Goal: Transaction & Acquisition: Purchase product/service

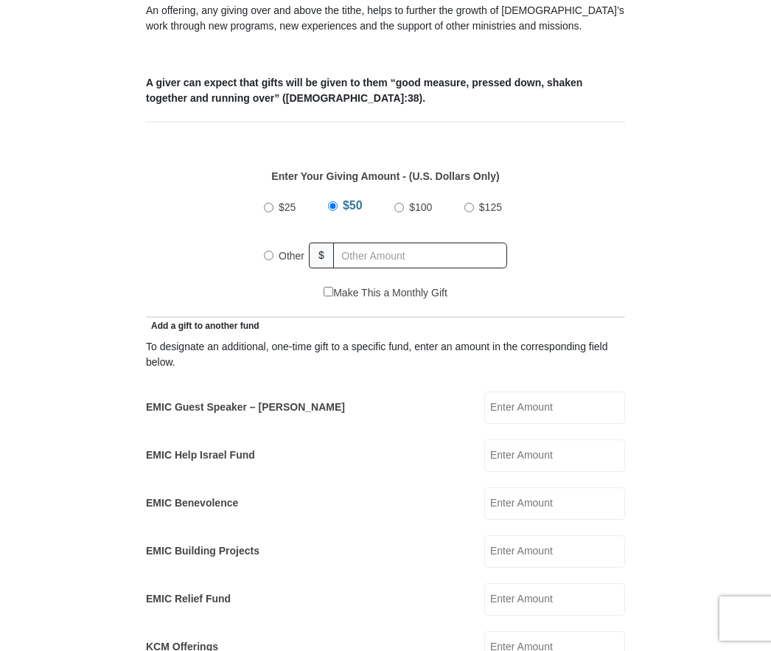
scroll to position [528, 0]
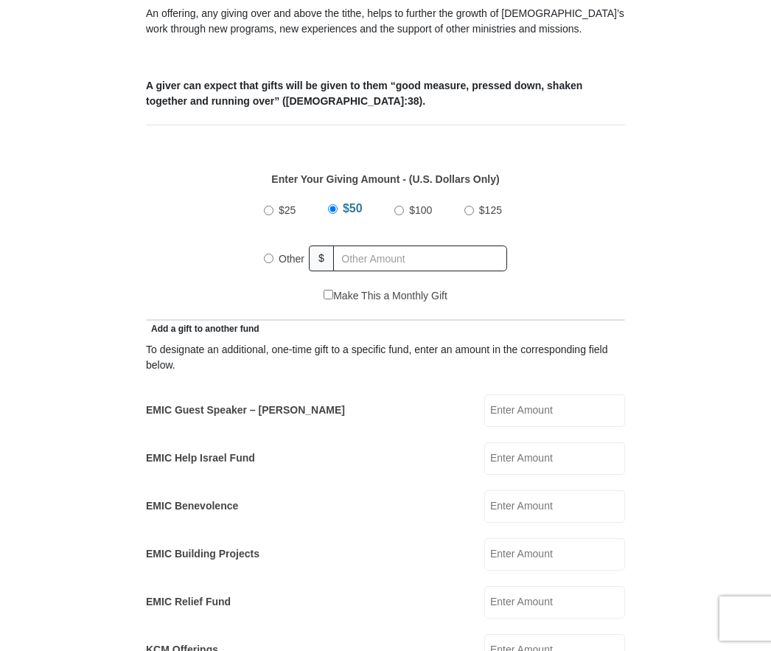
click at [268, 263] on input "Other" at bounding box center [269, 258] width 10 height 10
radio input "true"
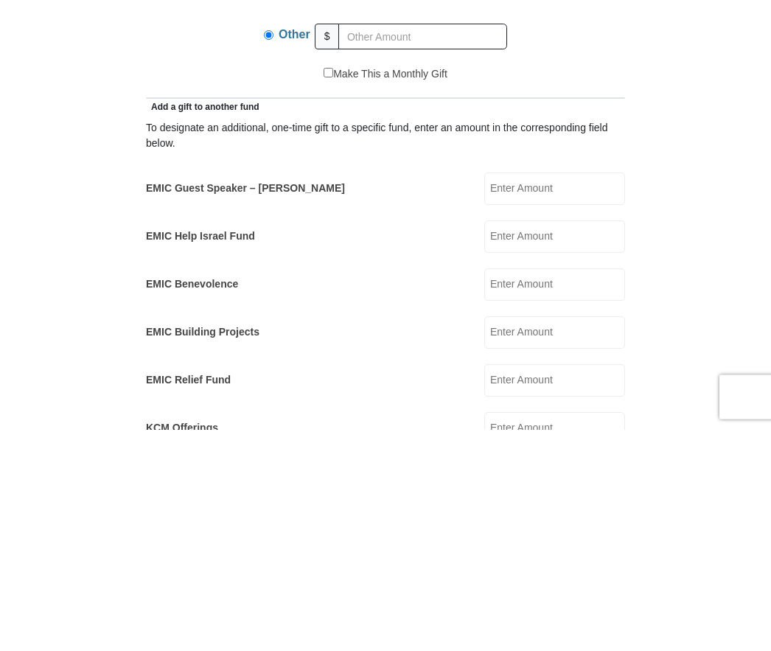
click at [557, 442] on input "EMIC Help Israel Fund" at bounding box center [554, 458] width 141 height 32
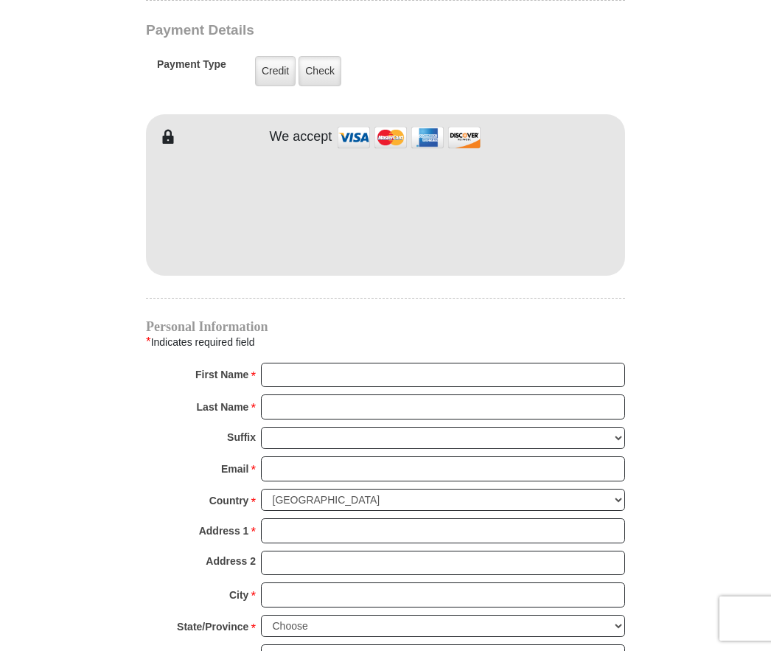
scroll to position [1217, 0]
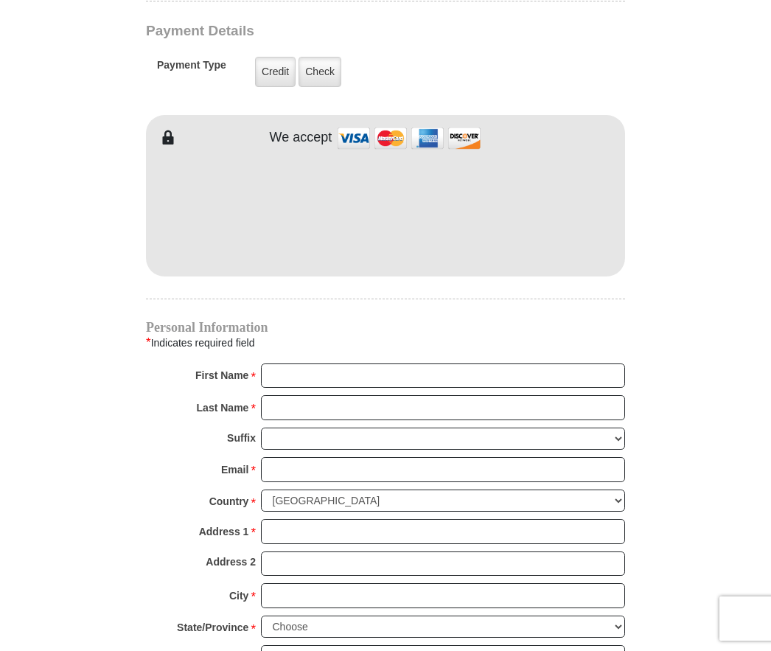
type input "250.00"
click at [311, 73] on label "Check" at bounding box center [319, 72] width 43 height 30
click at [0, 0] on input "Check" at bounding box center [0, 0] width 0 height 0
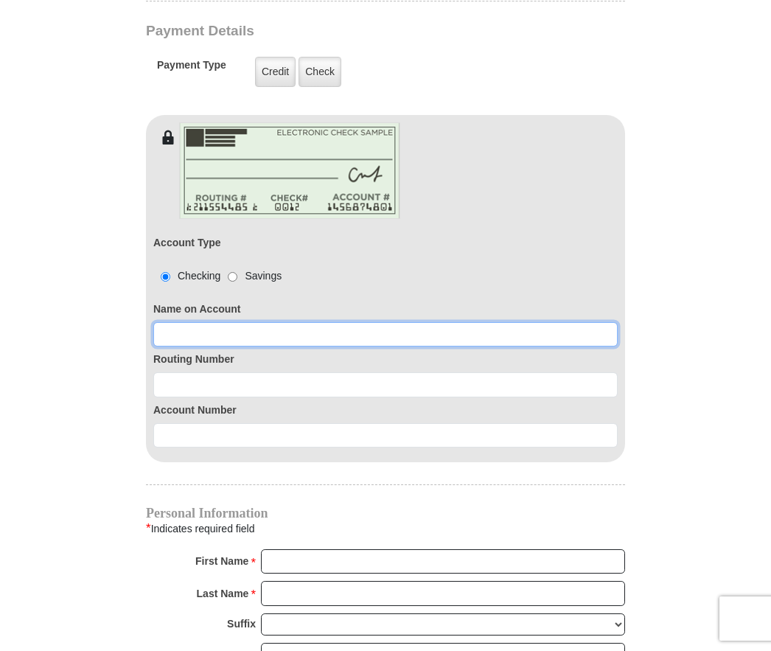
click at [393, 337] on input at bounding box center [385, 334] width 464 height 25
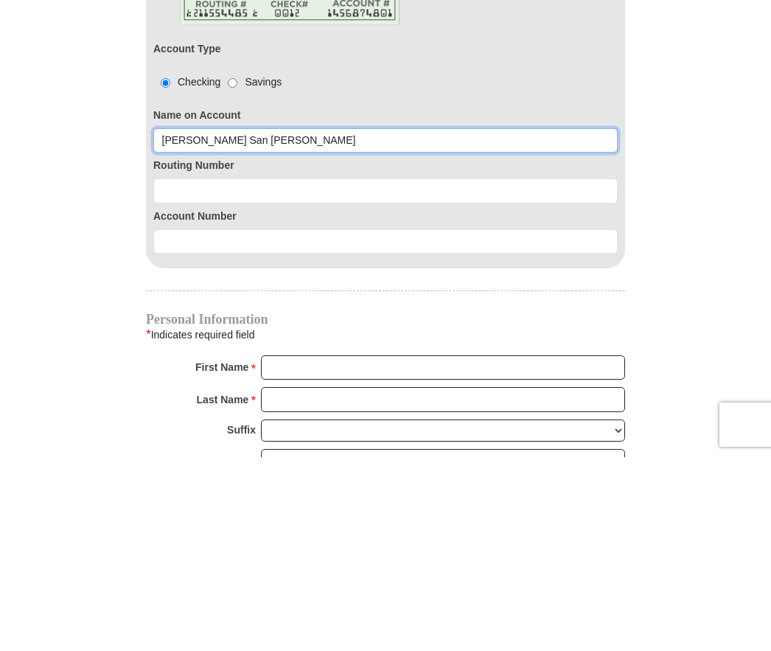
type input "Wanda San Angelo Grimes"
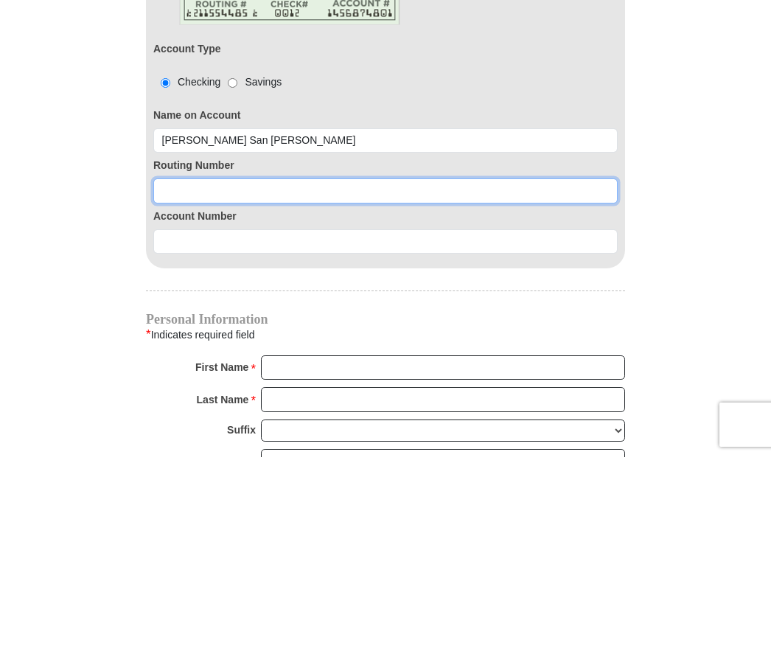
click at [317, 372] on input at bounding box center [385, 384] width 464 height 25
type input "084201278"
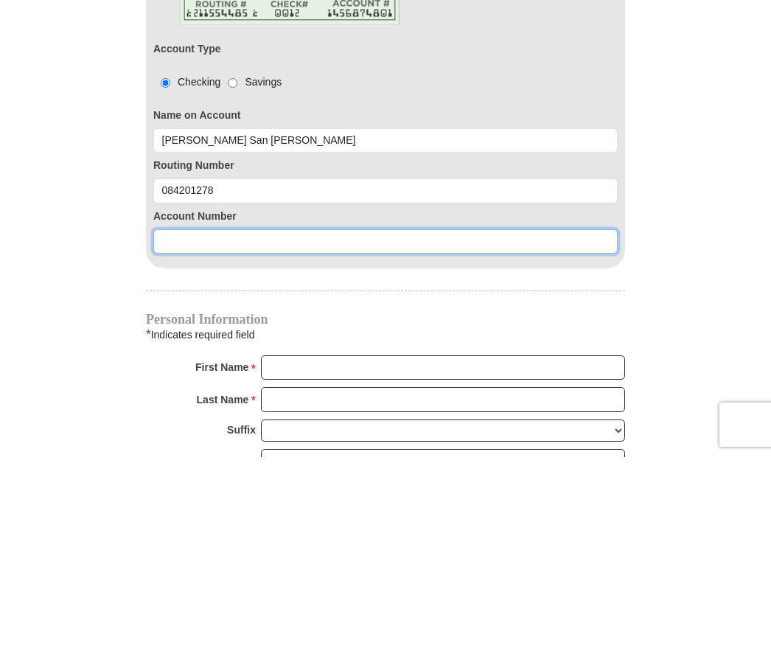
click at [281, 423] on input at bounding box center [385, 435] width 464 height 25
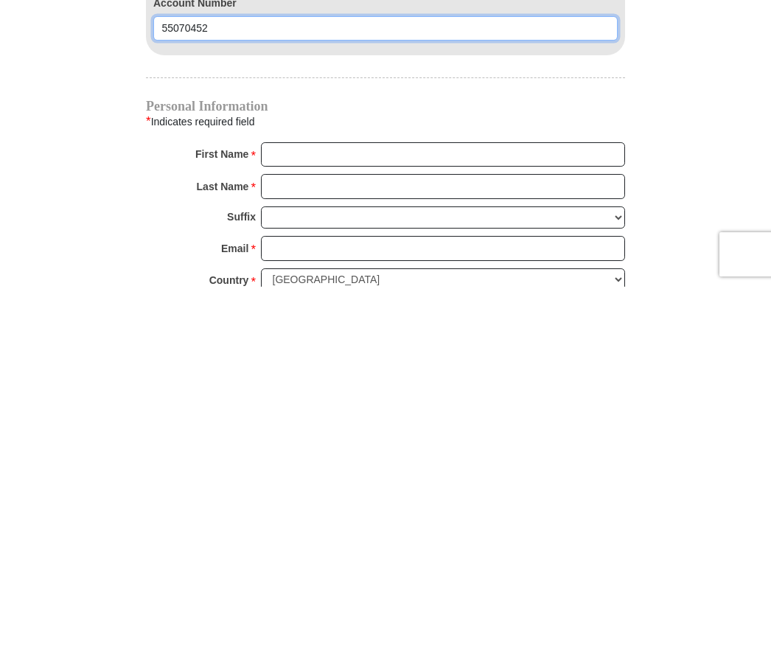
scroll to position [1261, 0]
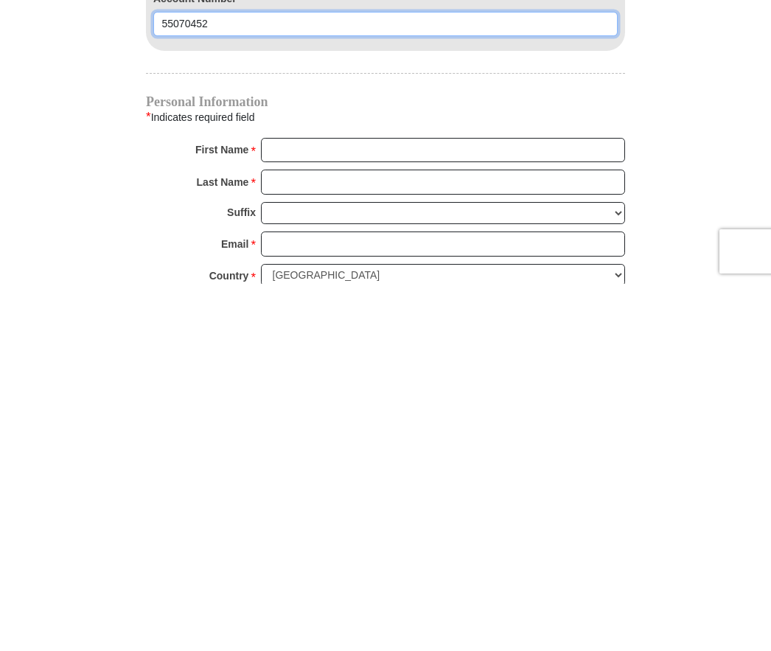
type input "55070452"
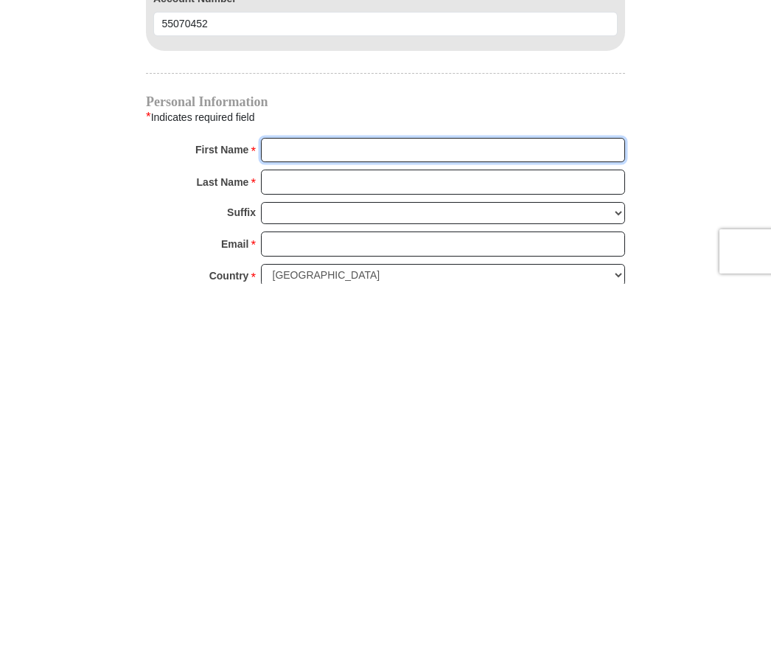
click at [452, 505] on input "First Name *" at bounding box center [443, 517] width 364 height 25
type input "Wanda"
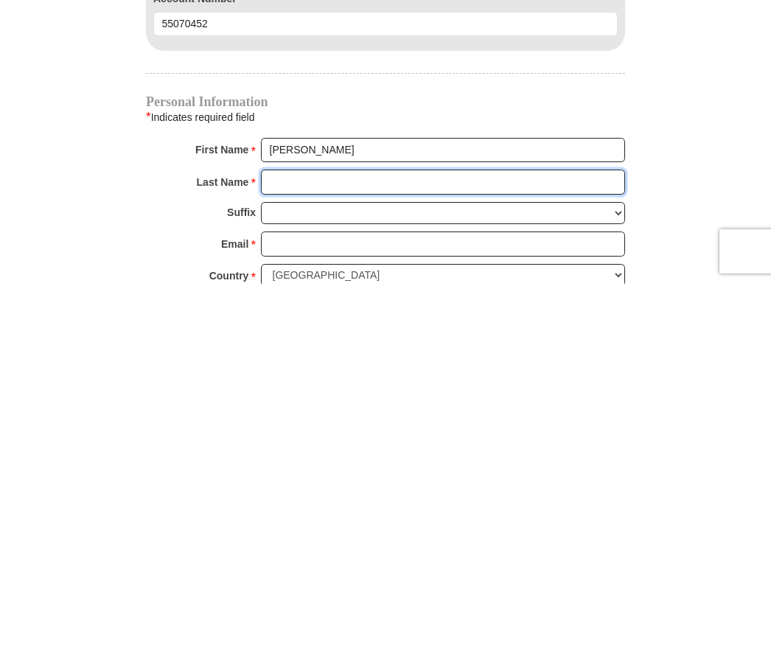
click at [410, 536] on input "Last Name *" at bounding box center [443, 548] width 364 height 25
type input "S. Grimes"
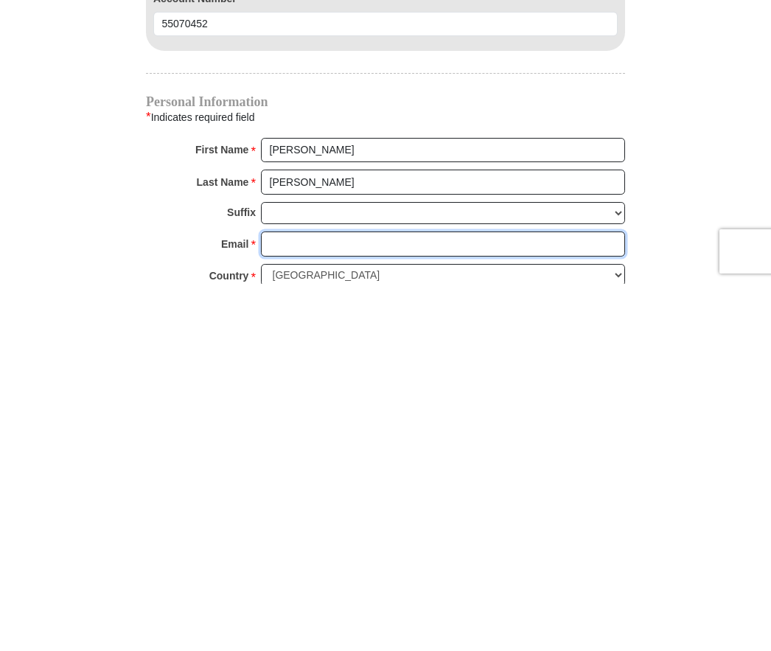
click at [359, 598] on input "Email *" at bounding box center [443, 610] width 364 height 25
type input "grimeswanda@aol.com"
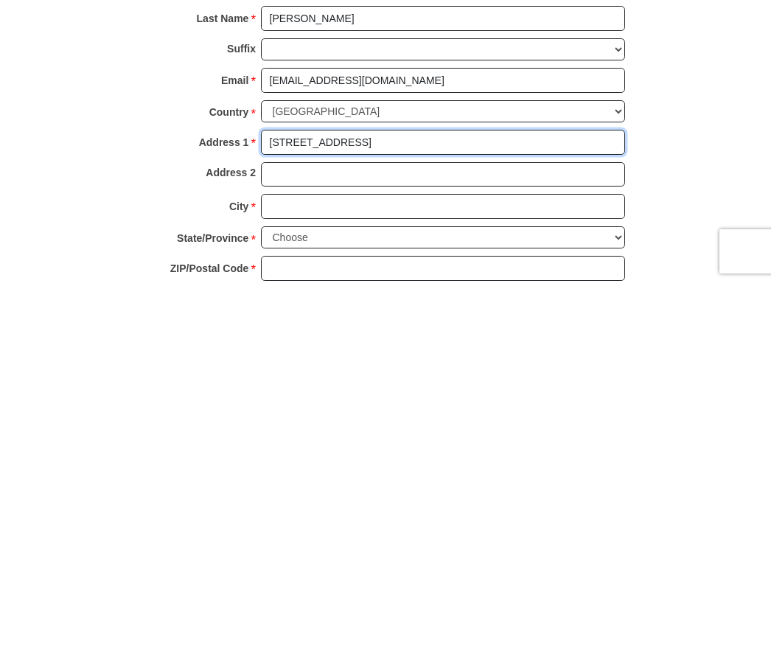
scroll to position [1426, 0]
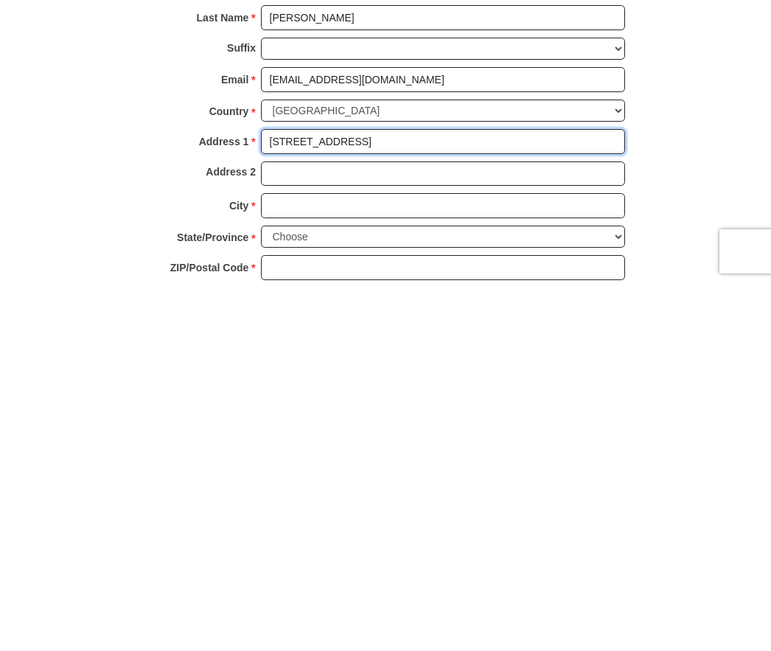
type input "694 Spring lake drive"
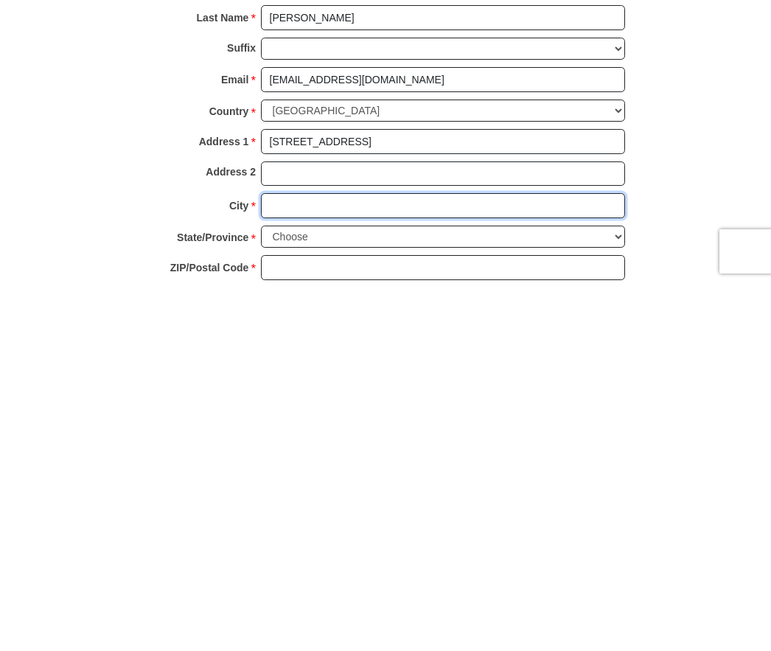
click at [464, 560] on input "City *" at bounding box center [443, 572] width 364 height 25
type input "Pearl"
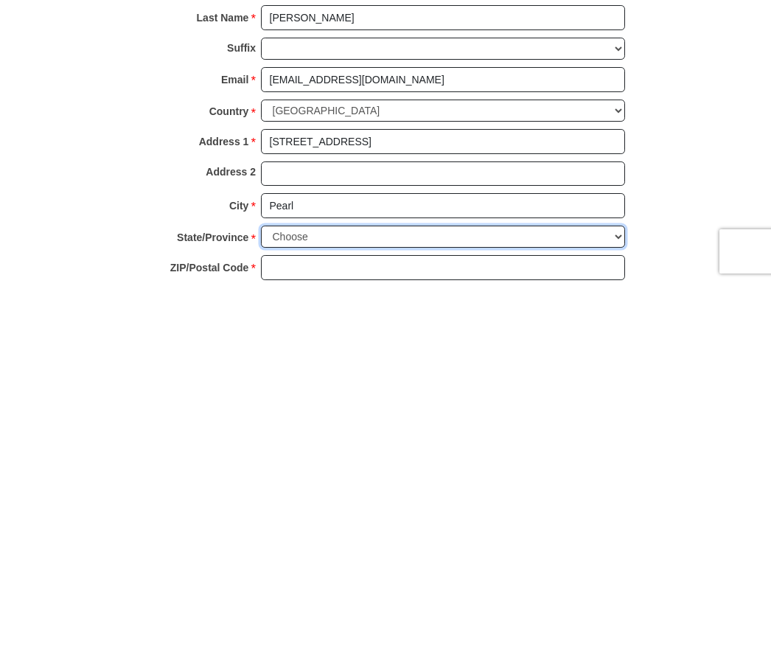
click at [512, 592] on select "Choose Alabama Alaska American Samoa Arizona Arkansas Armed Forces Americas Arm…" at bounding box center [443, 603] width 364 height 23
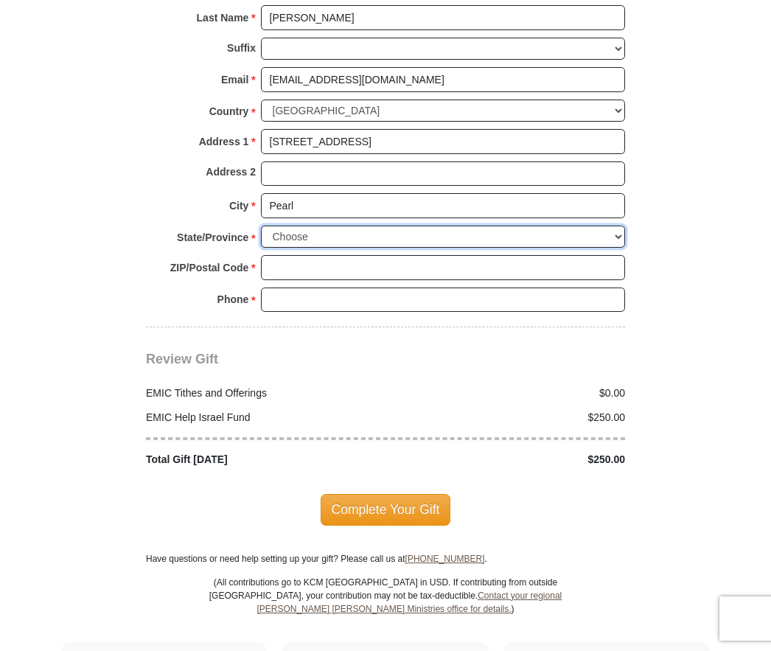
select select "MS"
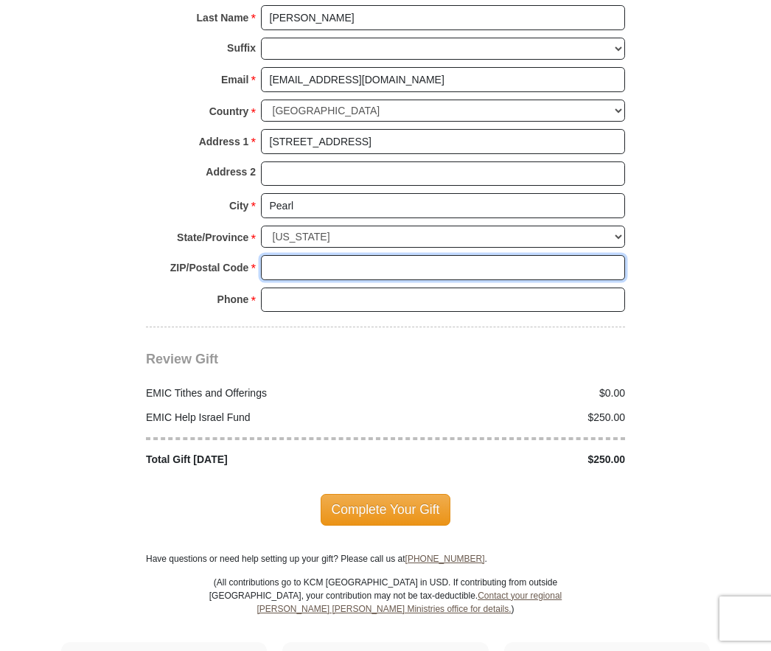
click at [443, 255] on input "ZIP/Postal Code *" at bounding box center [443, 267] width 364 height 25
type input "39208"
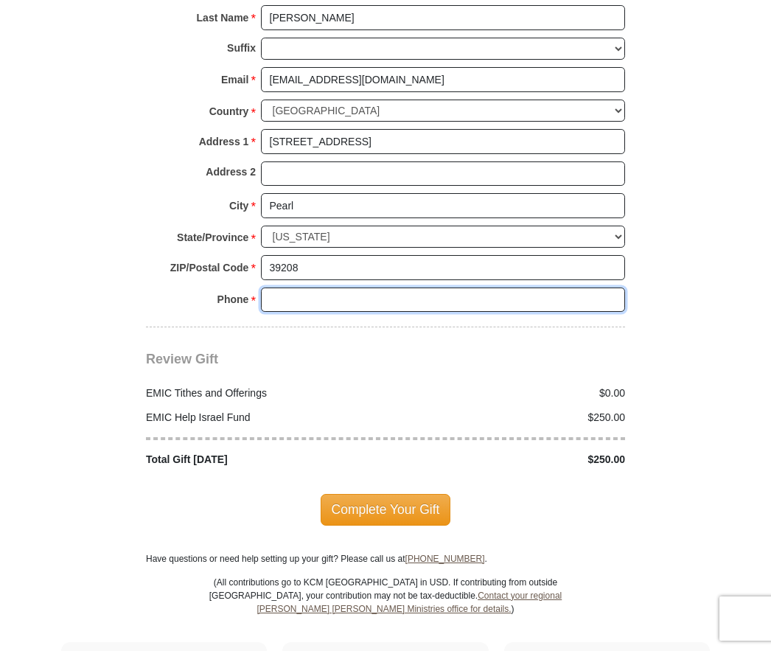
click at [531, 293] on input "Phone * *" at bounding box center [443, 299] width 364 height 25
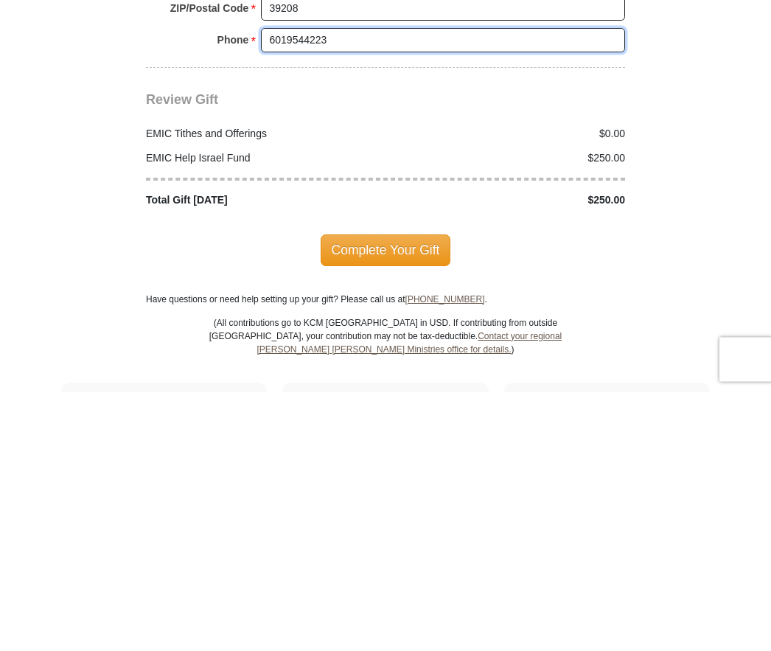
type input "6019544223"
click at [395, 494] on span "Complete Your Gift" at bounding box center [385, 509] width 130 height 31
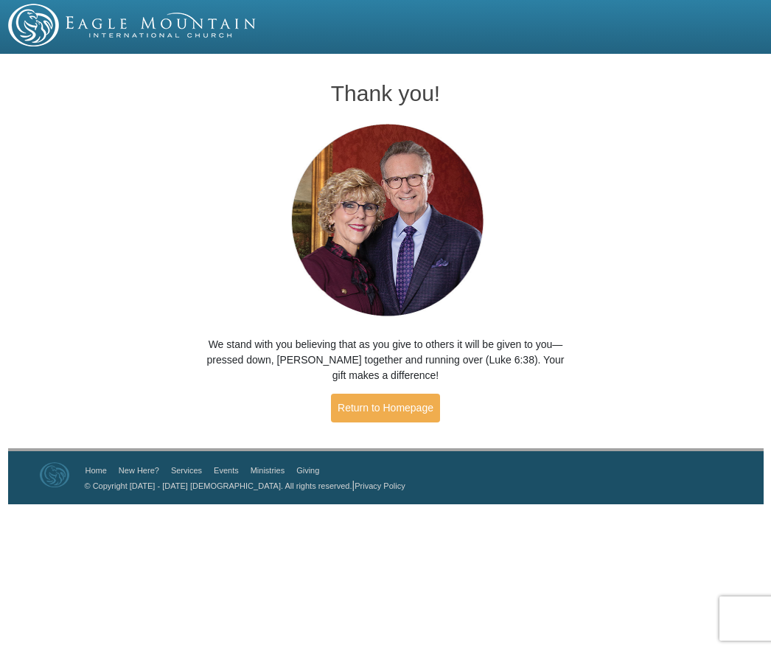
click at [402, 410] on link "Return to Homepage" at bounding box center [385, 407] width 109 height 29
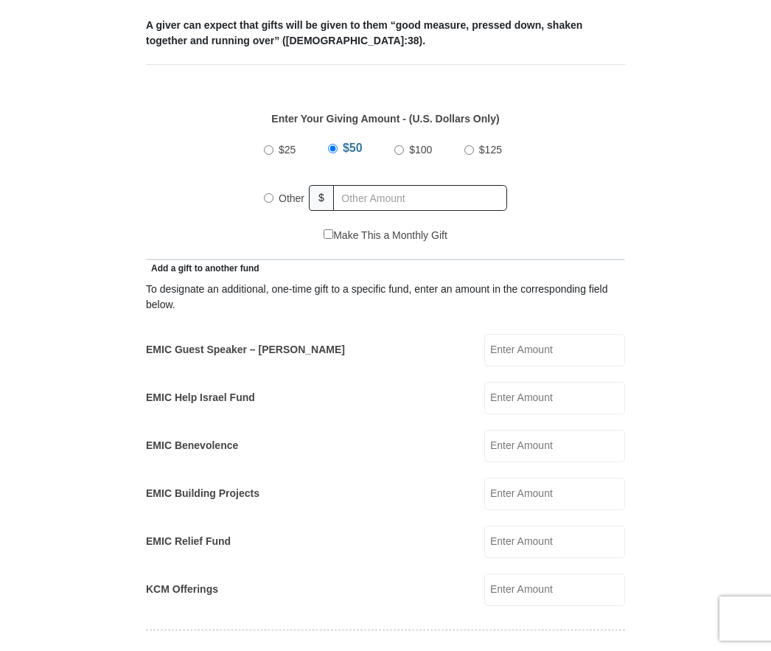
scroll to position [581, 0]
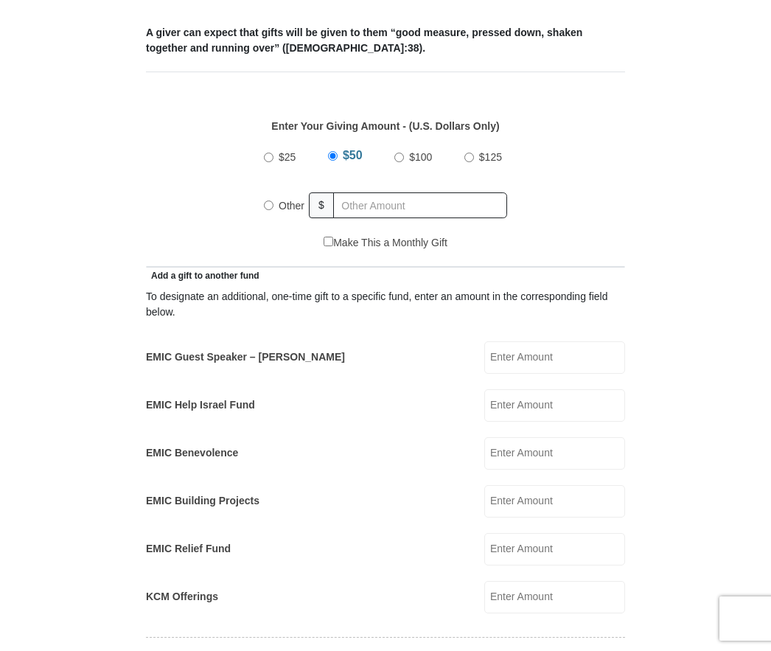
click at [280, 211] on label "Other" at bounding box center [291, 205] width 36 height 32
click at [273, 210] on input "Other" at bounding box center [269, 205] width 10 height 10
radio input "true"
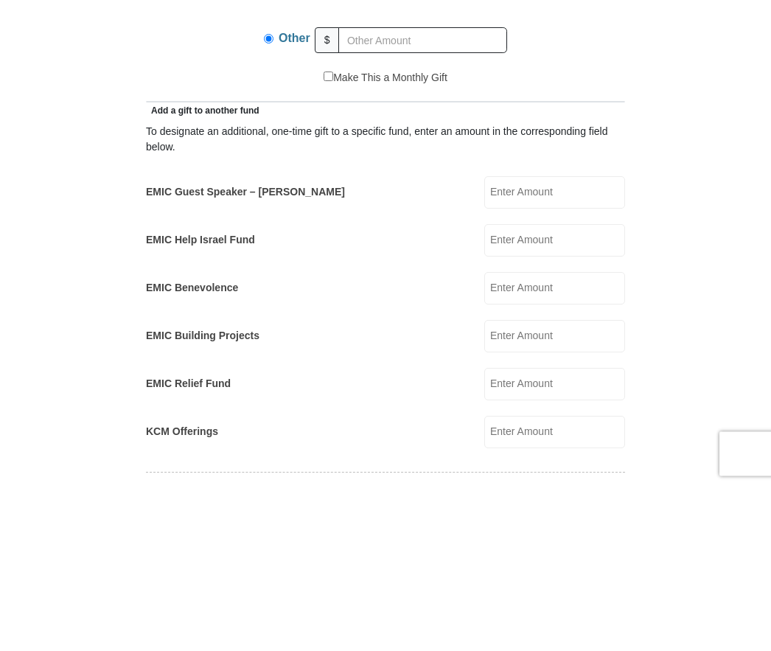
click at [559, 341] on input "EMIC Guest Speaker – [PERSON_NAME]" at bounding box center [554, 357] width 141 height 32
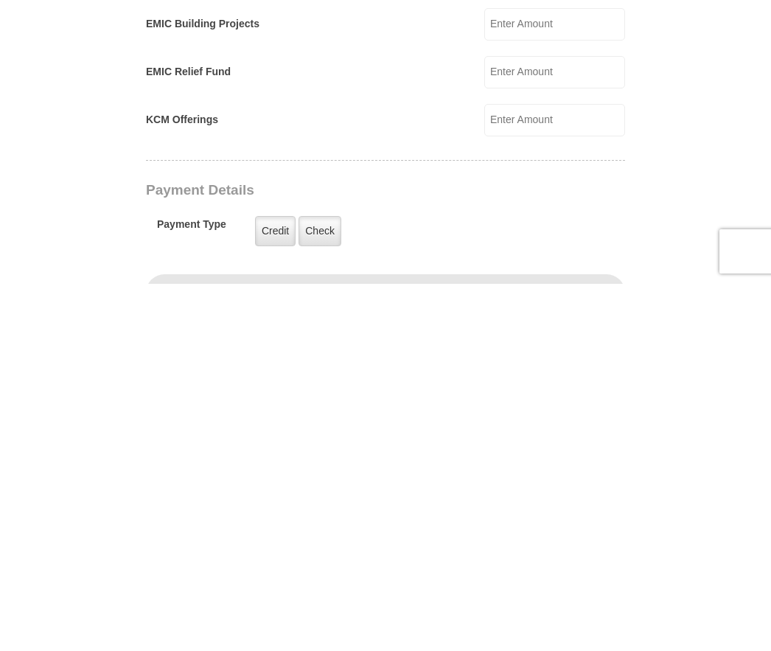
scroll to position [704, 0]
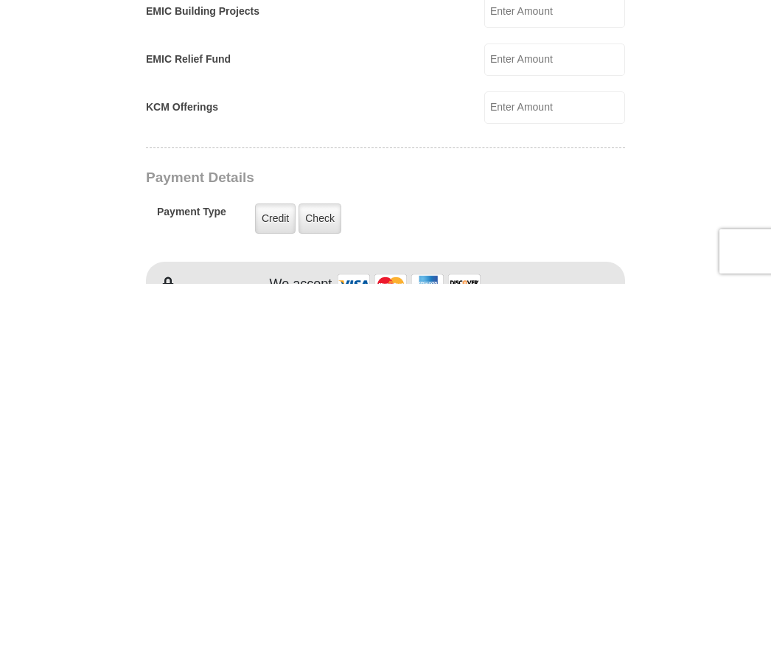
type input "100"
click at [320, 570] on label "Check" at bounding box center [319, 585] width 43 height 30
click at [0, 0] on input "Check" at bounding box center [0, 0] width 0 height 0
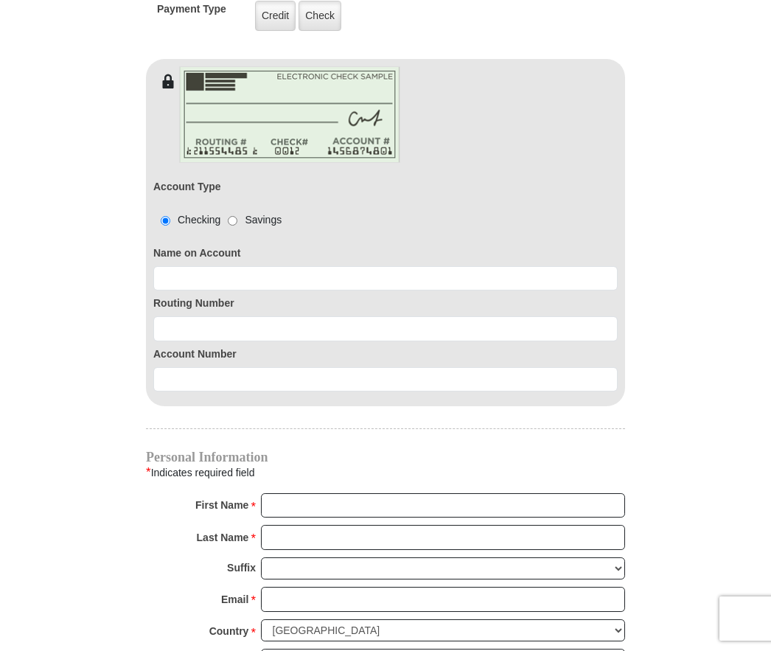
scroll to position [1276, 0]
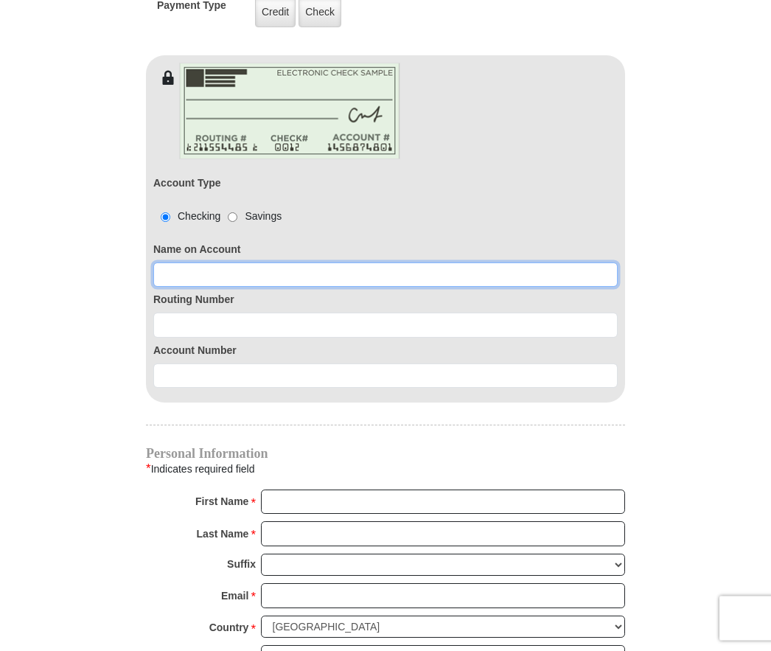
click at [448, 281] on input at bounding box center [385, 275] width 464 height 25
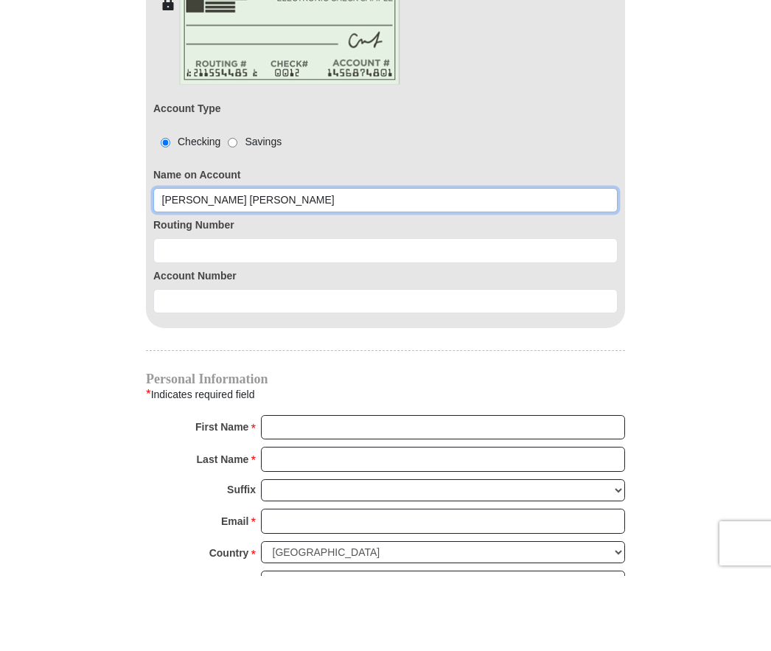
type input "Wanda San Angelo grimes"
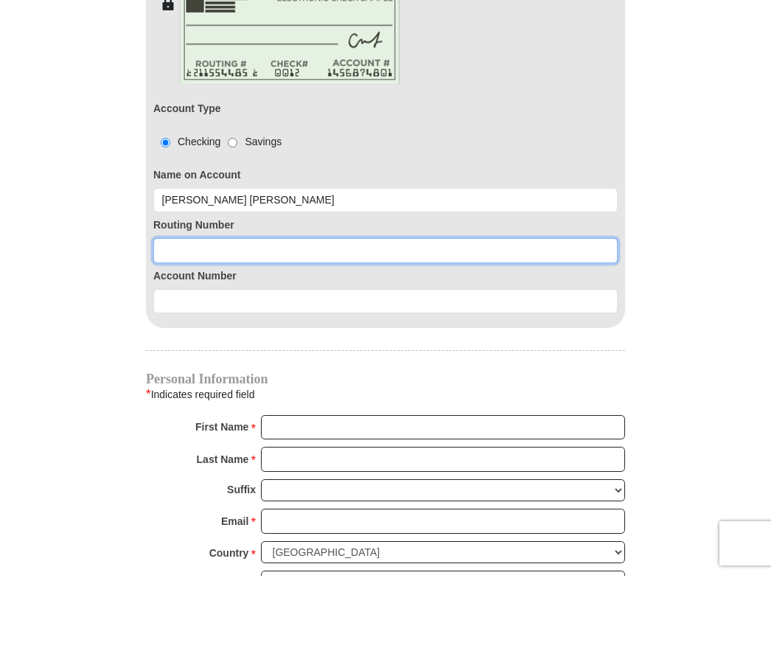
click at [328, 313] on input at bounding box center [385, 325] width 464 height 25
type input "084201278"
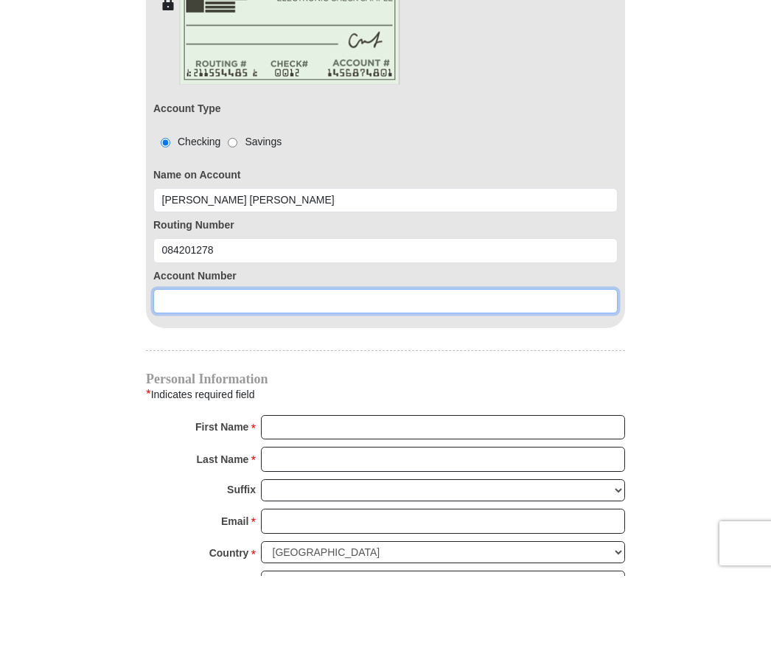
click at [347, 364] on input at bounding box center [385, 376] width 464 height 25
click at [161, 364] on input "70542" at bounding box center [385, 376] width 464 height 25
type input "7"
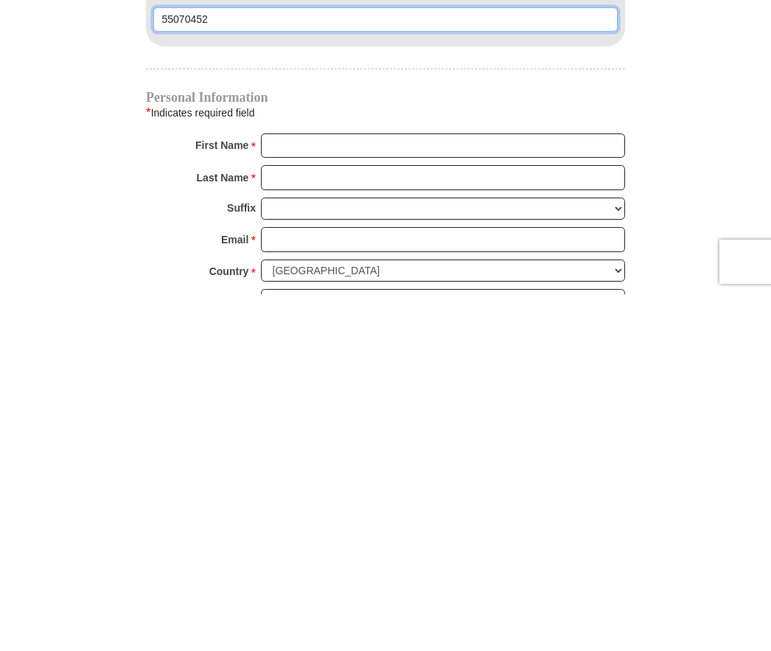
type input "55070452"
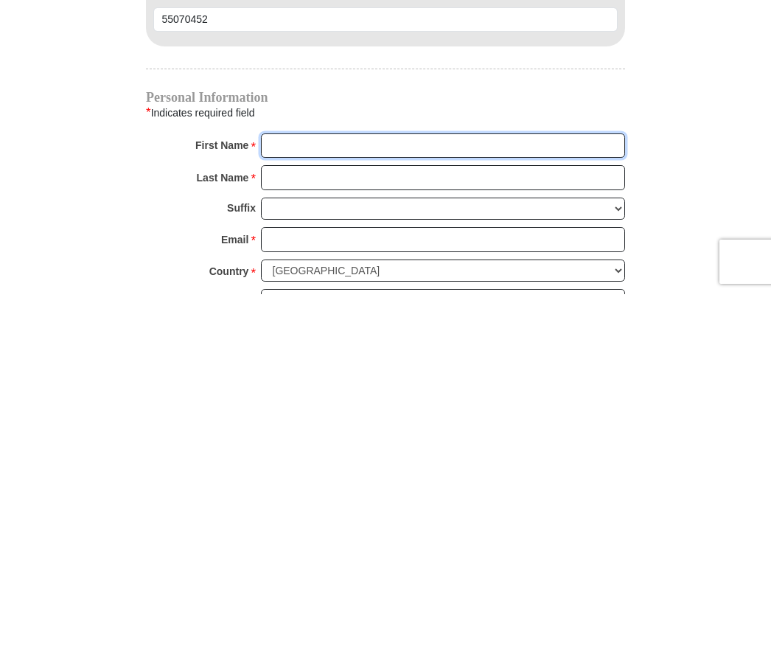
click at [494, 490] on input "First Name *" at bounding box center [443, 502] width 364 height 25
type input "Wanda"
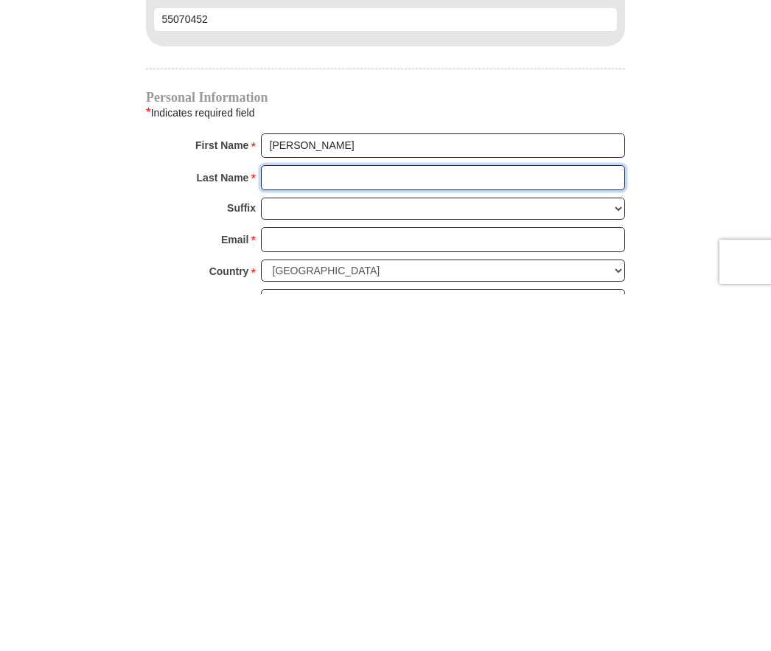
click at [314, 522] on input "Last Name *" at bounding box center [443, 534] width 364 height 25
type input "S. Grimes"
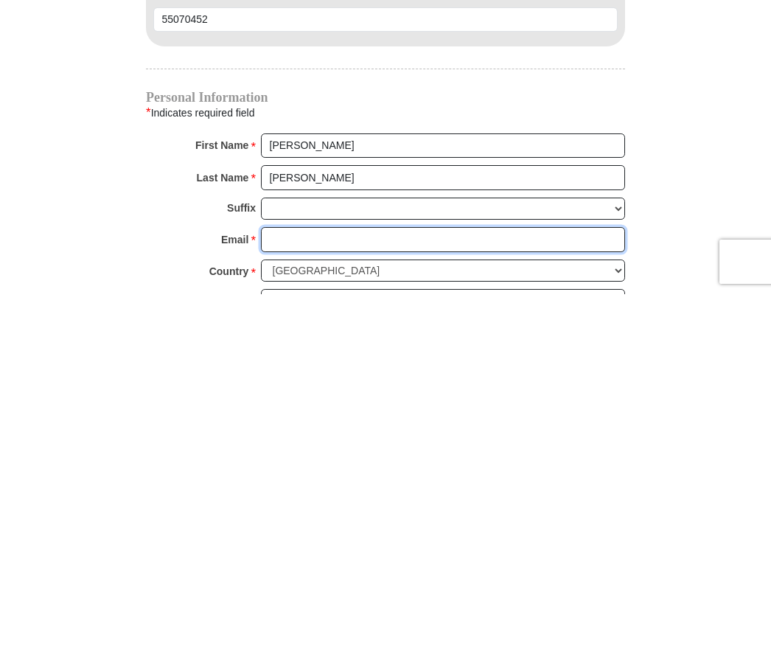
click at [320, 583] on input "Email *" at bounding box center [443, 595] width 364 height 25
type input "grimeswanda@aol.com"
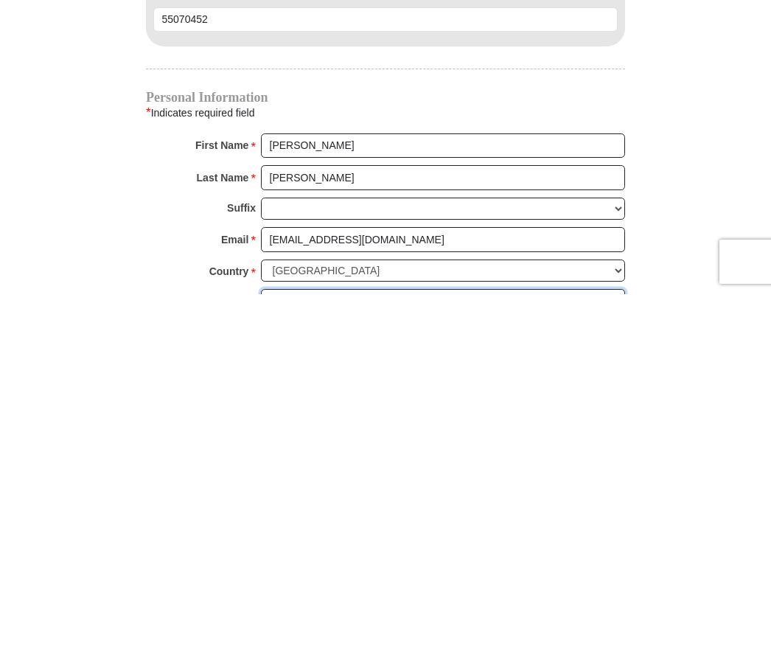
click at [521, 645] on input "Address 1 *" at bounding box center [443, 657] width 364 height 25
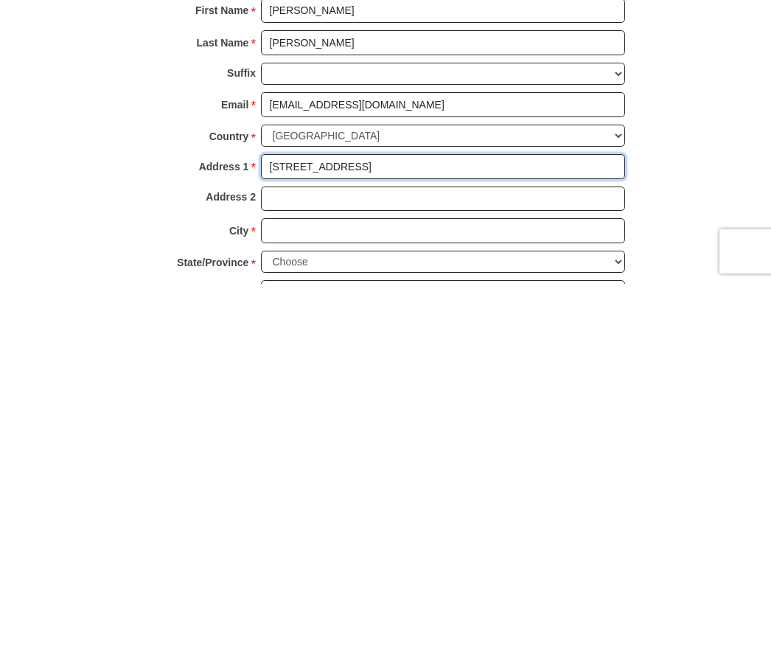
scroll to position [1402, 0]
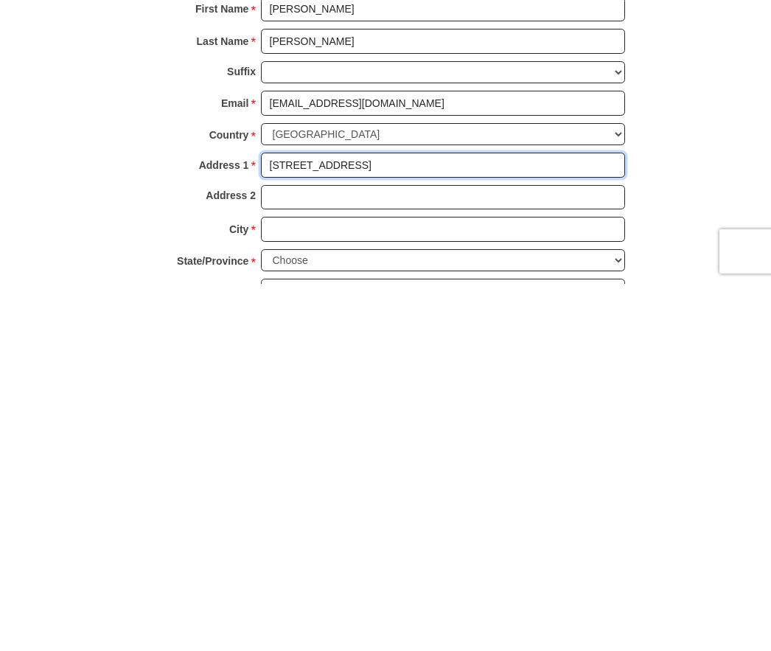
type input "694 Spring Lake Drive"
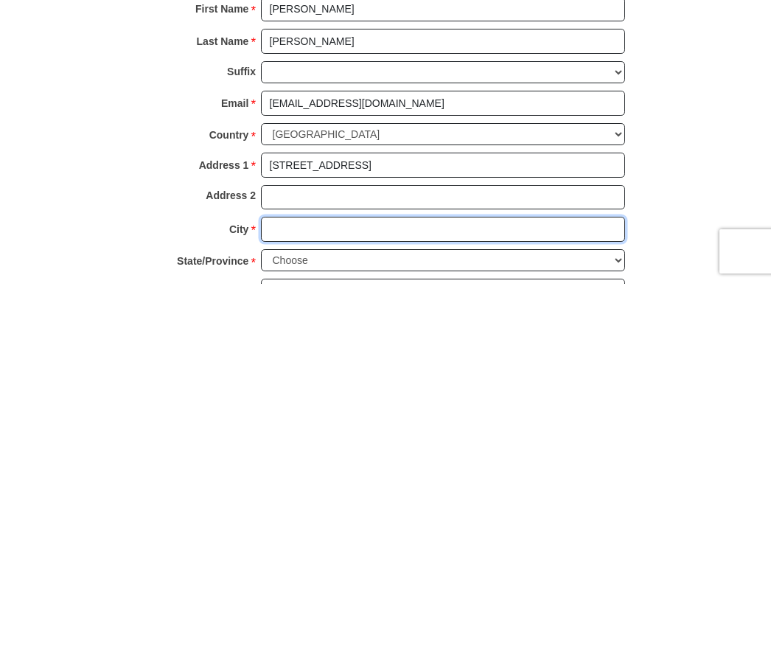
click at [418, 583] on input "City *" at bounding box center [443, 595] width 364 height 25
type input "Pearl"
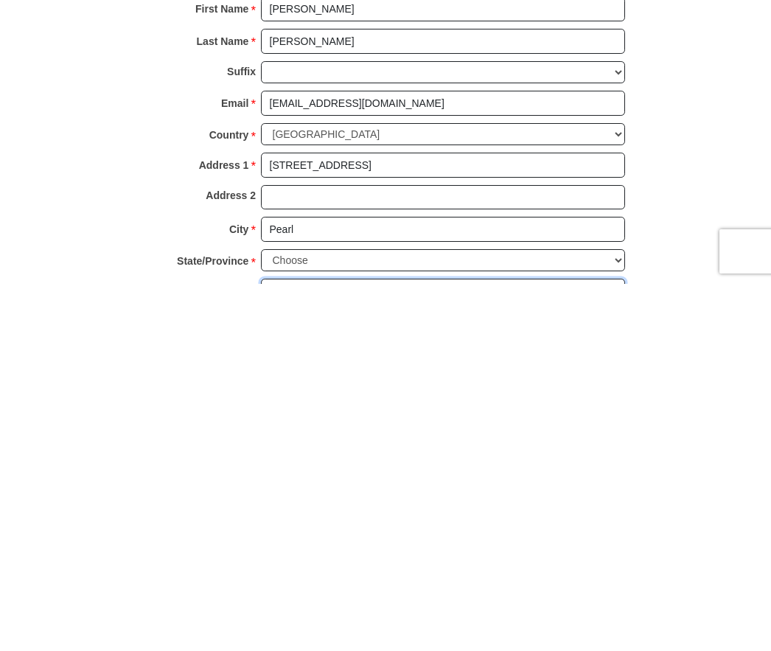
click at [342, 645] on input "ZIP/Postal Code *" at bounding box center [443, 657] width 364 height 25
type input "39208"
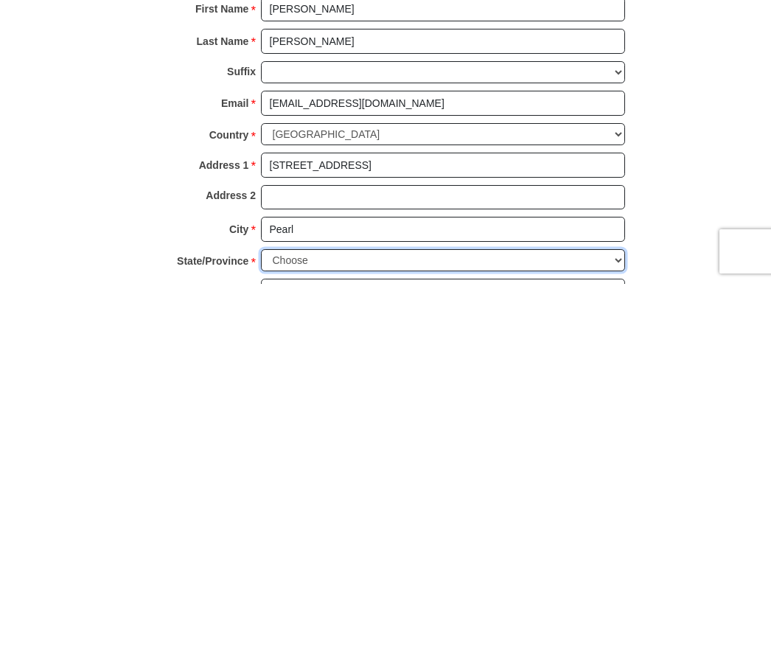
click at [343, 616] on select "Choose Alabama Alaska American Samoa Arizona Arkansas Armed Forces Americas Arm…" at bounding box center [443, 627] width 364 height 23
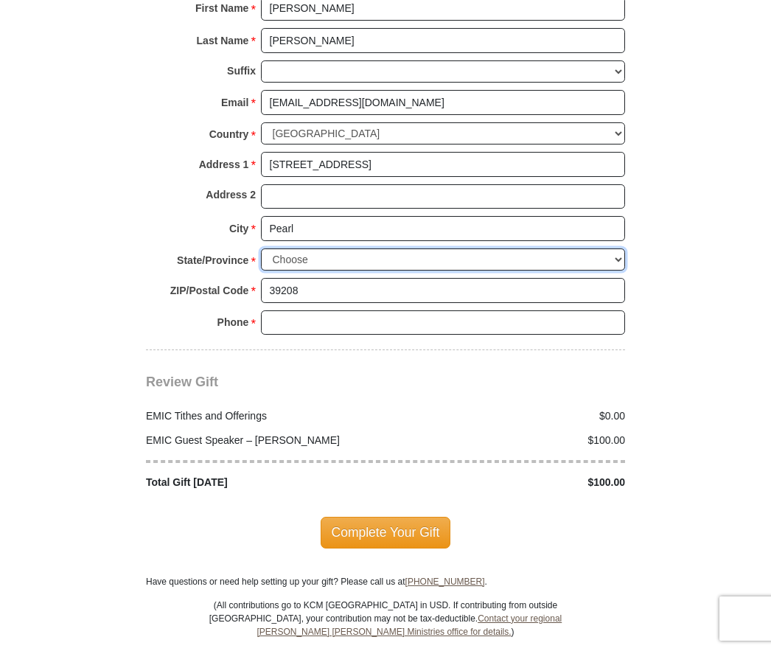
select select "MS"
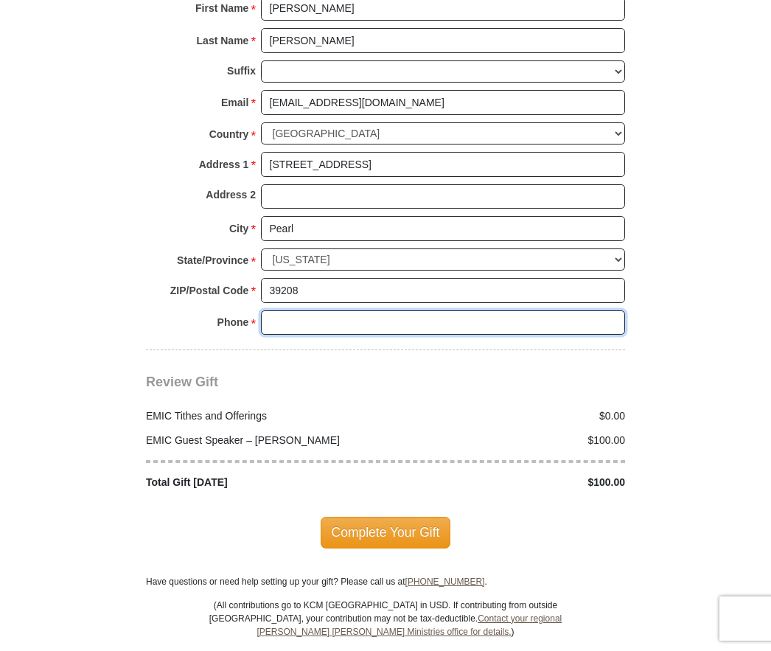
click at [435, 312] on input "Phone * *" at bounding box center [443, 322] width 364 height 25
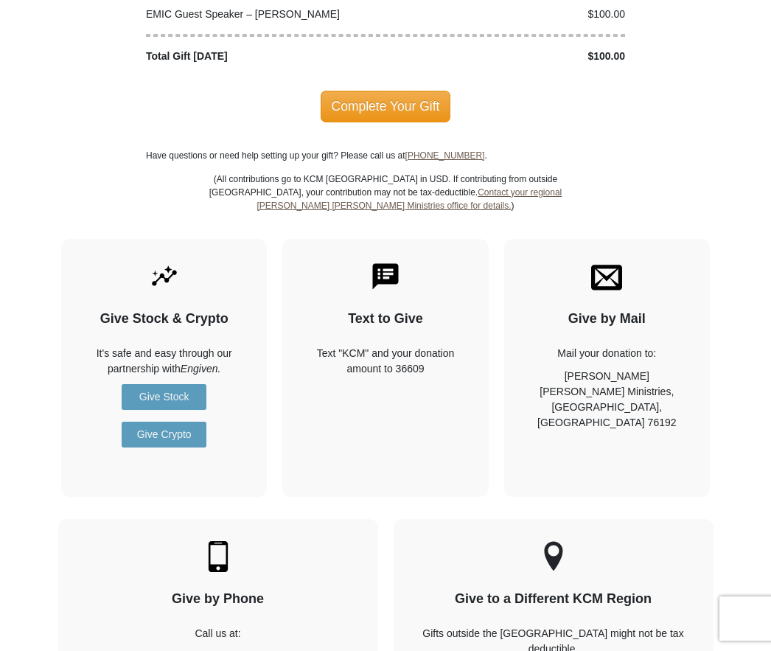
scroll to position [2192, 0]
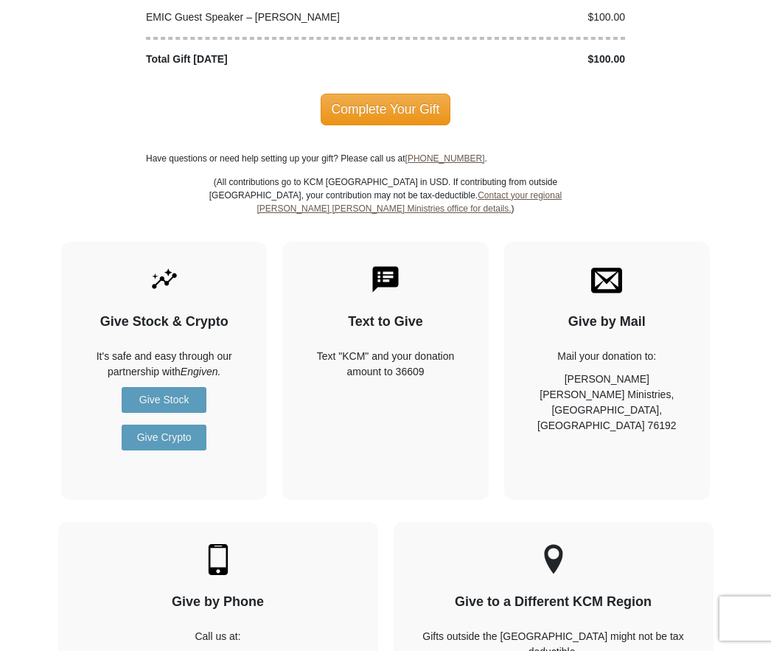
type input "6019544223"
click at [378, 94] on span "Complete Your Gift" at bounding box center [385, 109] width 130 height 31
